Goal: Task Accomplishment & Management: Use online tool/utility

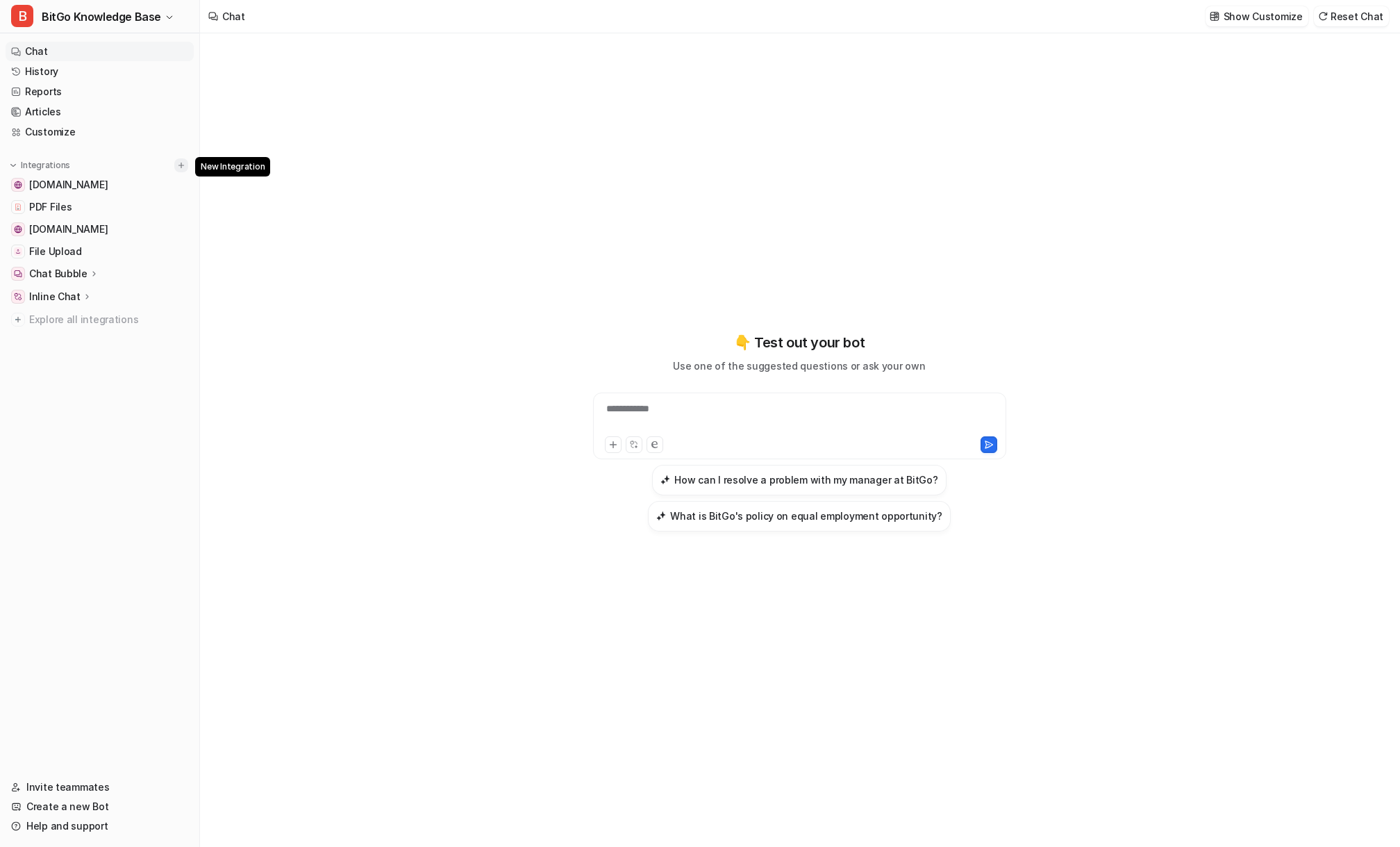
click at [182, 166] on img at bounding box center [181, 165] width 9 height 9
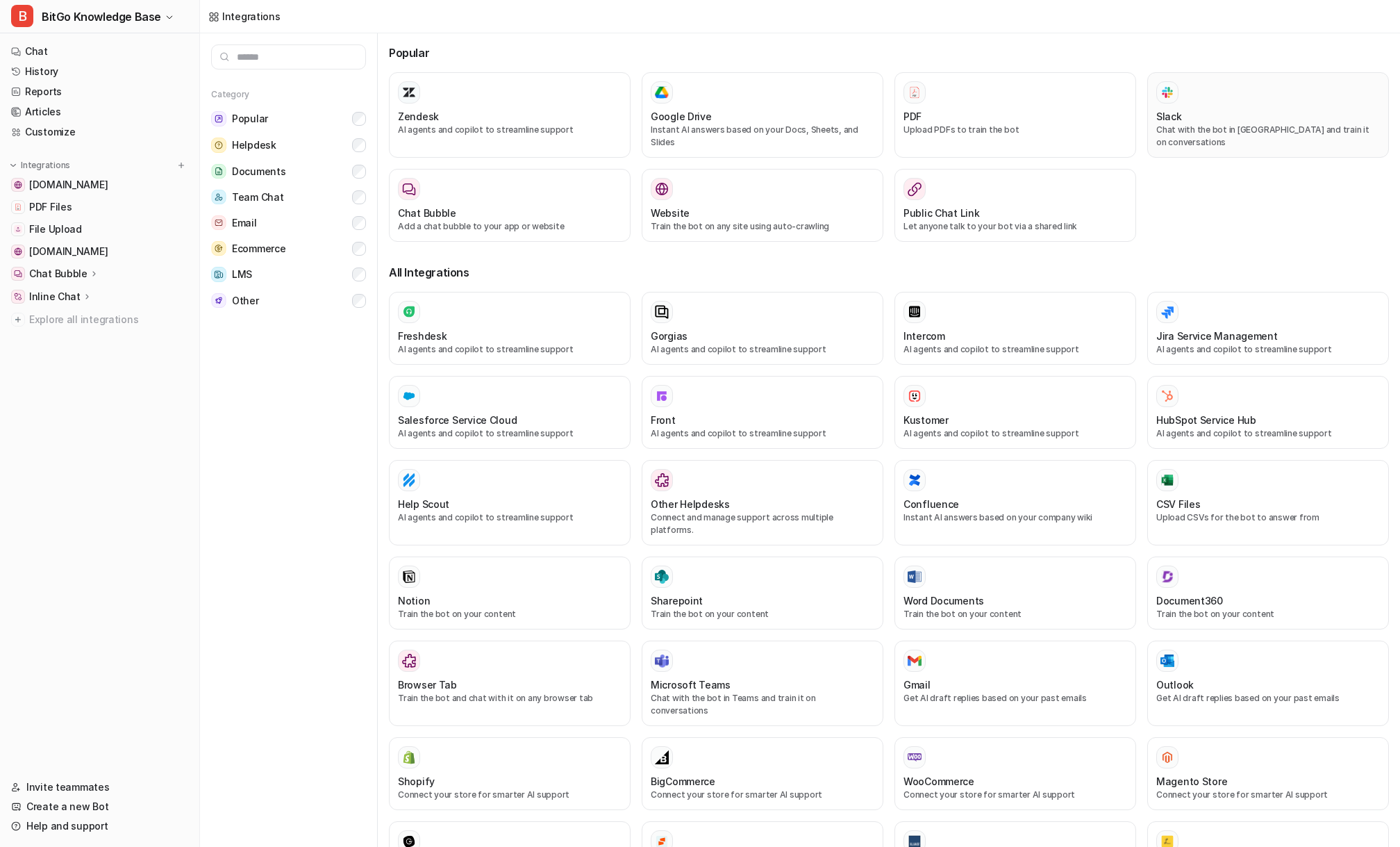
click at [1279, 112] on div "Slack" at bounding box center [1268, 117] width 223 height 15
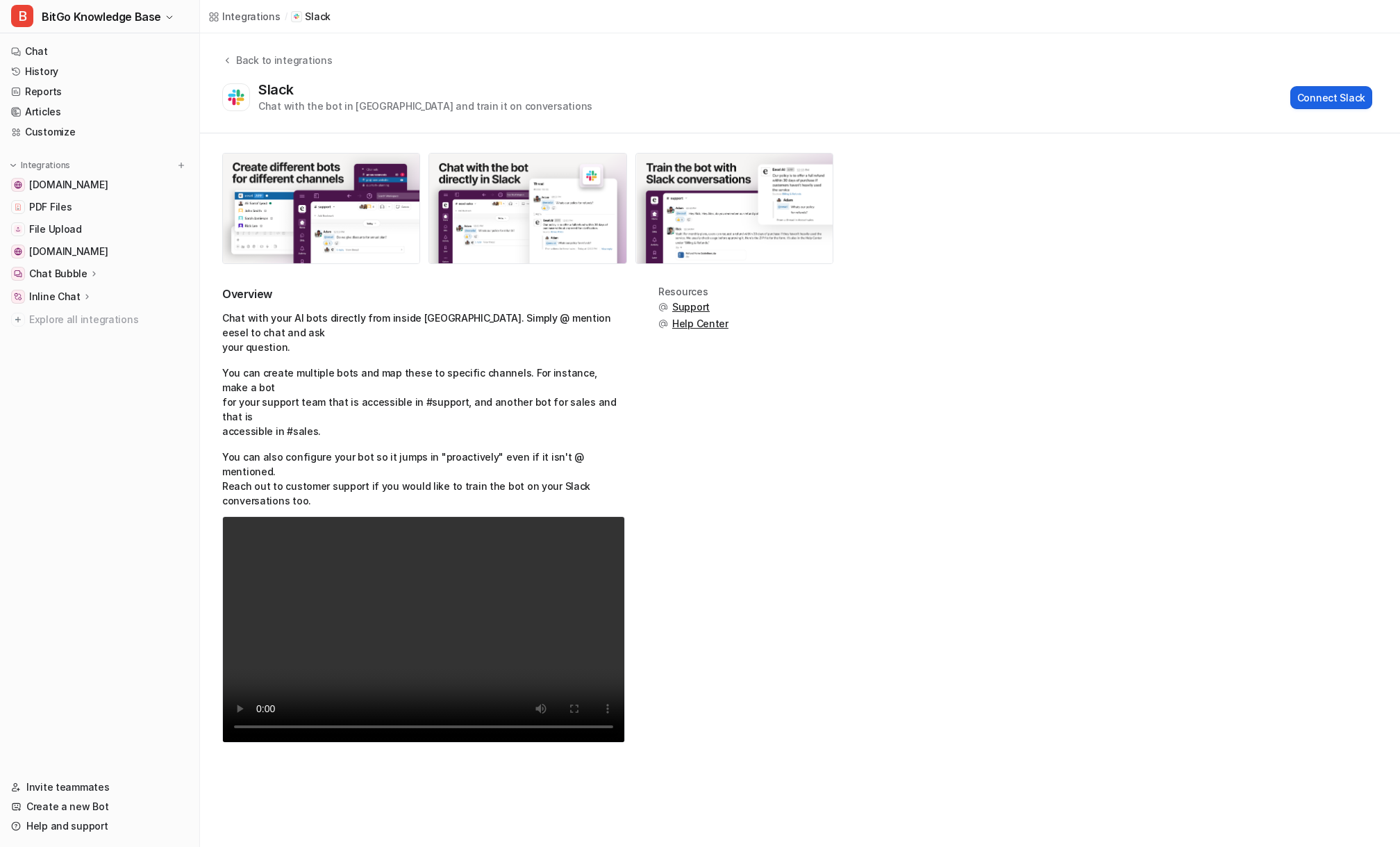
click at [1329, 101] on button "Connect Slack" at bounding box center [1332, 97] width 82 height 23
click at [650, 576] on div "Overview Chat with your AI bots directly from inside Slack. Simply @ mention ee…" at bounding box center [800, 523] width 1156 height 473
click at [469, 81] on div "Slack Chat with the bot in Slack and train it on conversations" at bounding box center [426, 97] width 335 height 32
click at [460, 81] on div "Slack Chat with the bot in Slack and train it on conversations" at bounding box center [426, 97] width 335 height 32
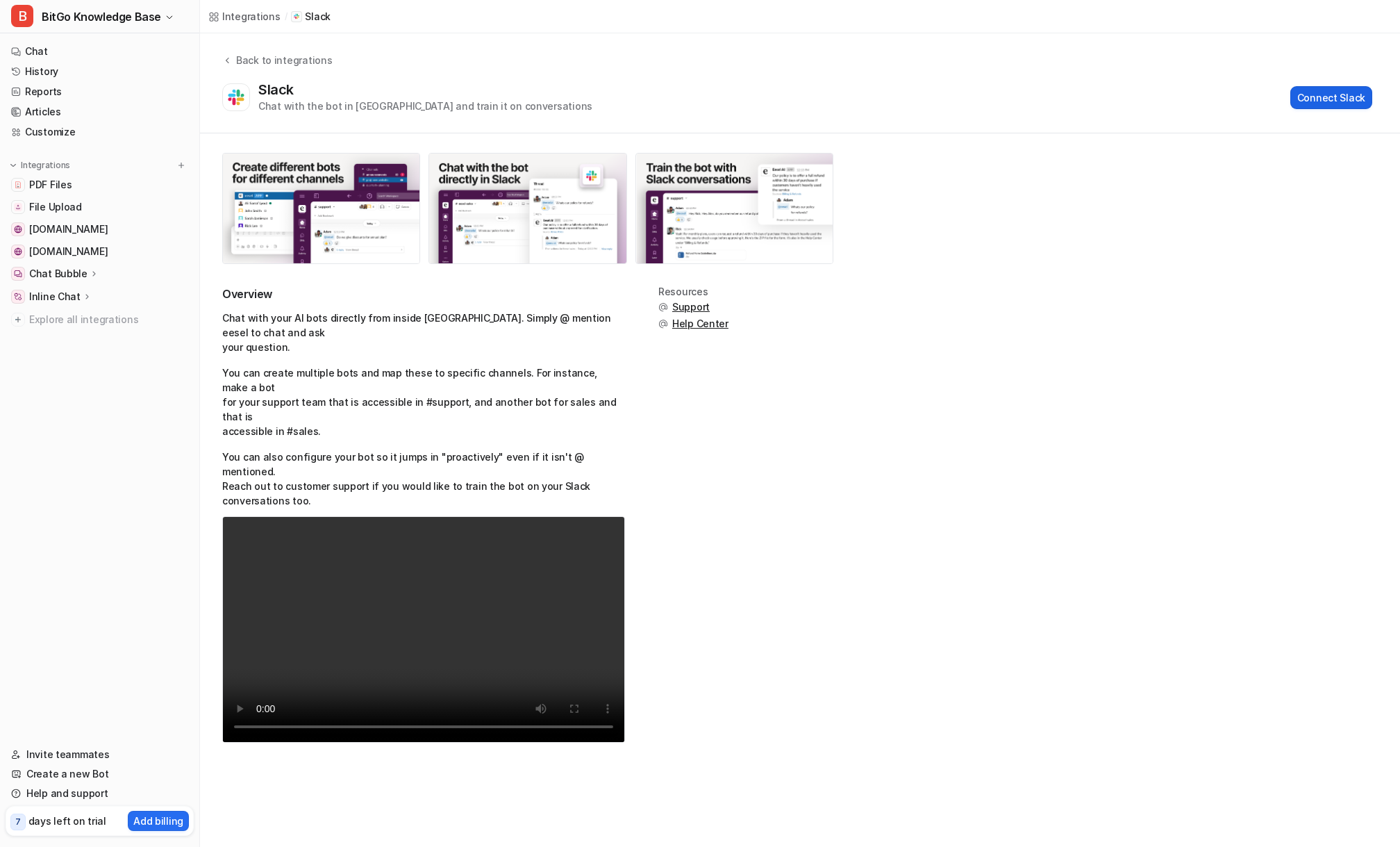
click at [1335, 104] on button "Connect Slack" at bounding box center [1332, 97] width 82 height 23
